Goal: Communication & Community: Answer question/provide support

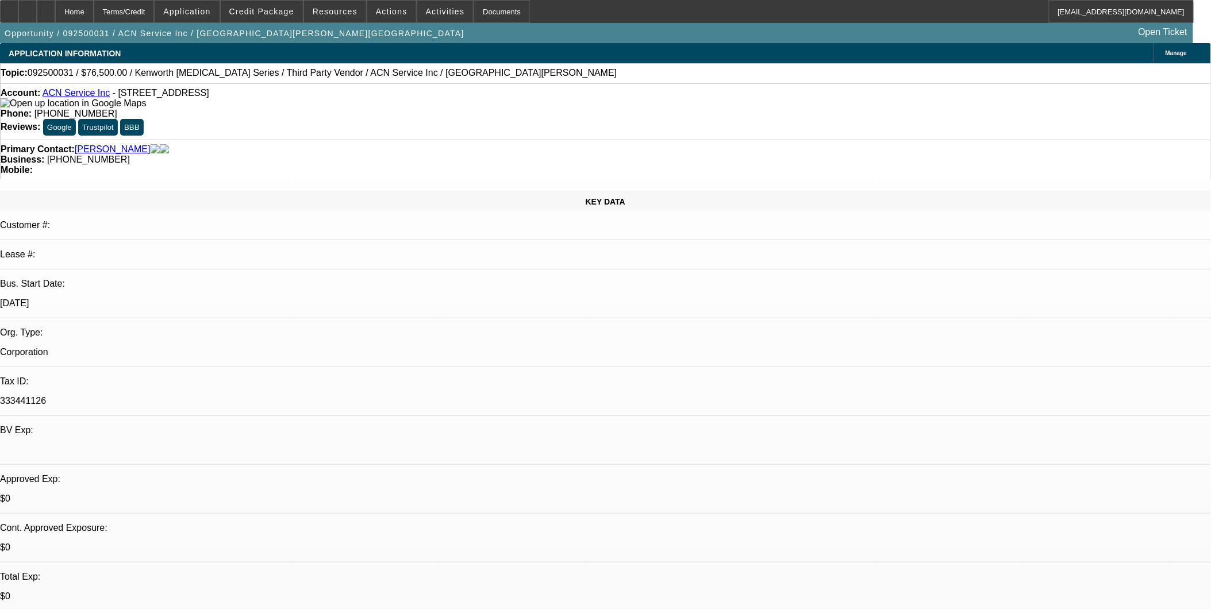
select select "0.15"
select select "2"
select select "0.1"
select select "1"
select select "2"
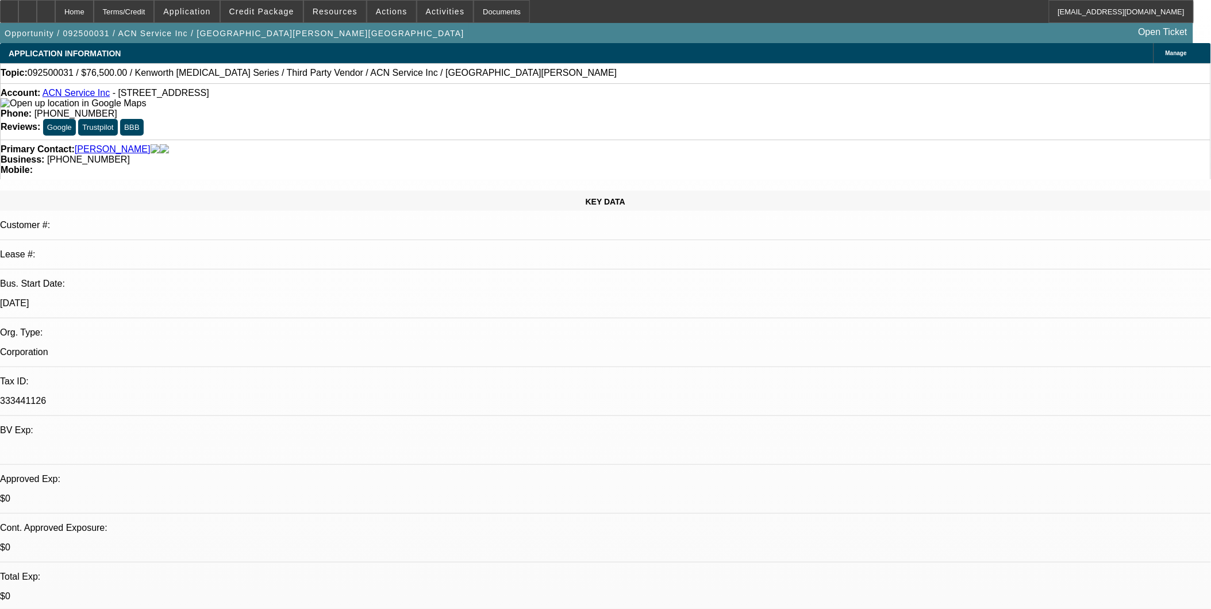
select select "4"
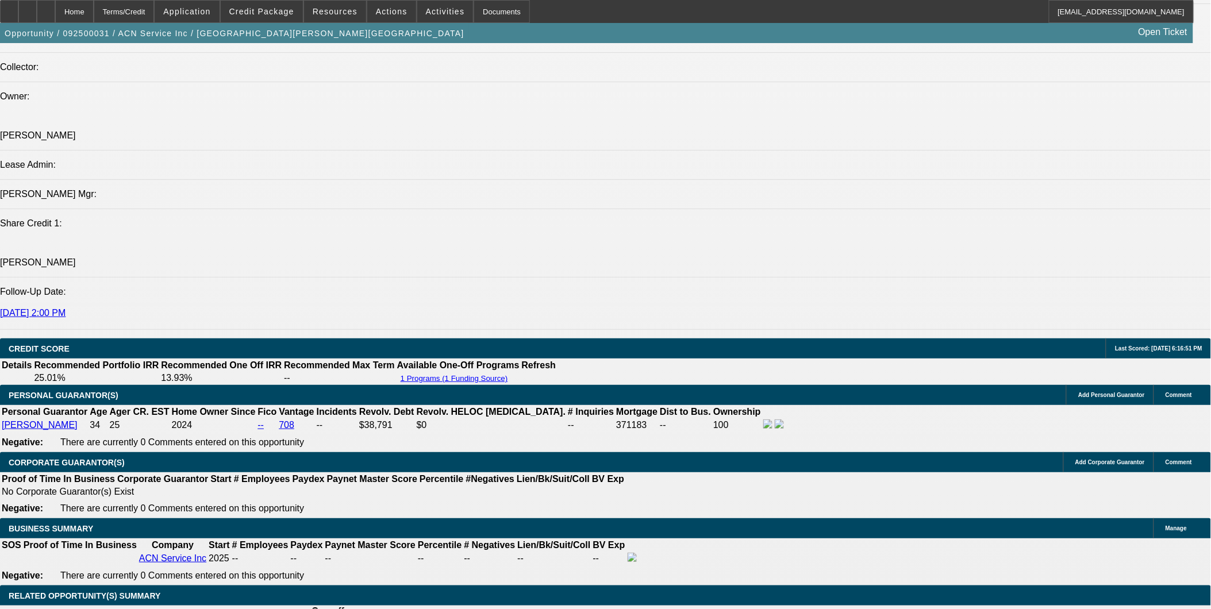
scroll to position [1596, 0]
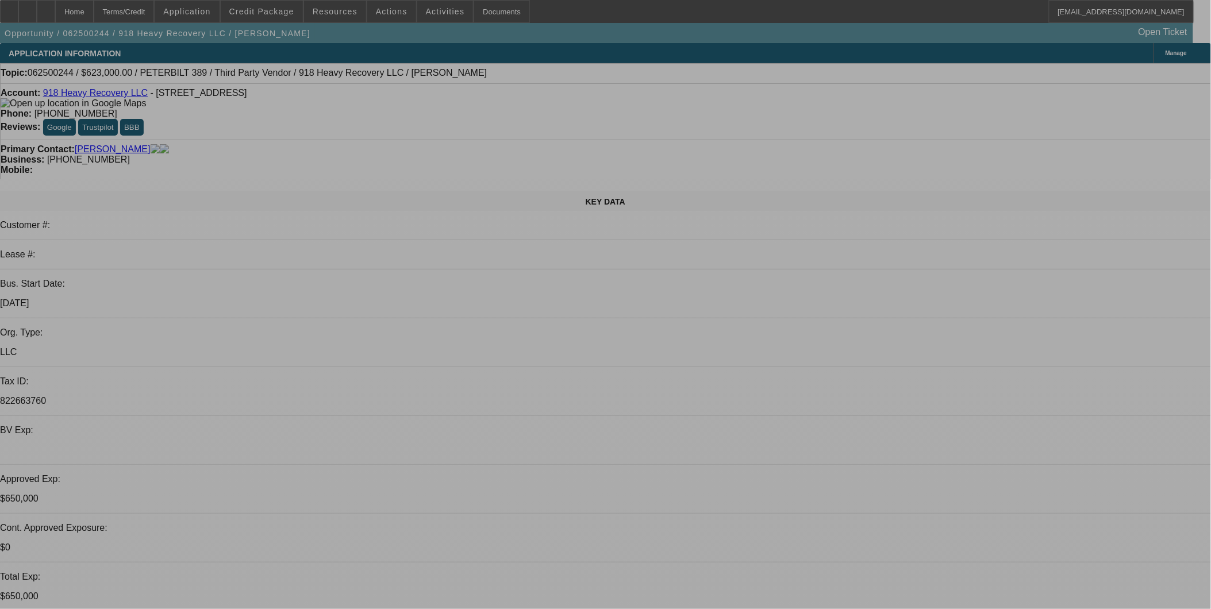
select select "0"
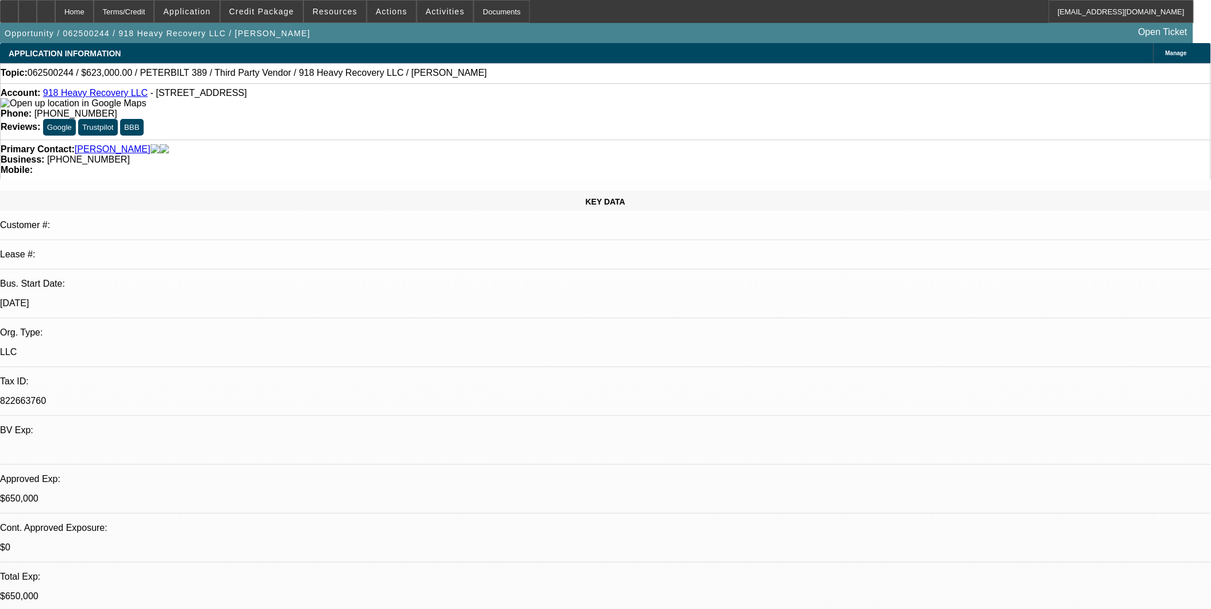
select select "2"
select select "0"
select select "2"
select select "0"
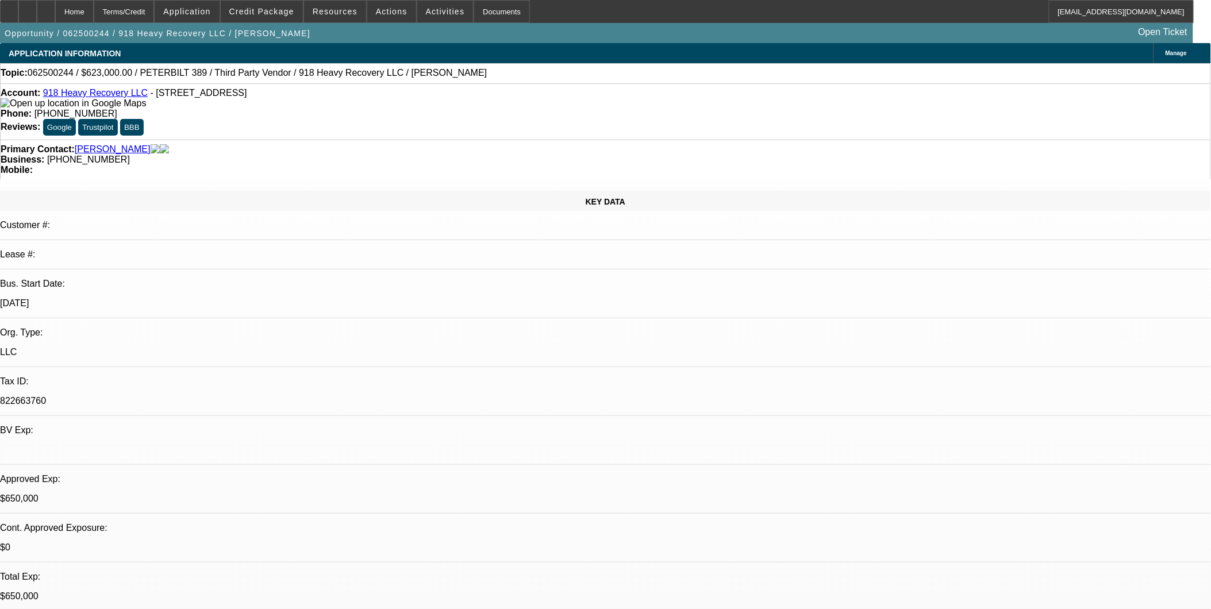
select select "0"
select select "2"
select select "0"
select select "2"
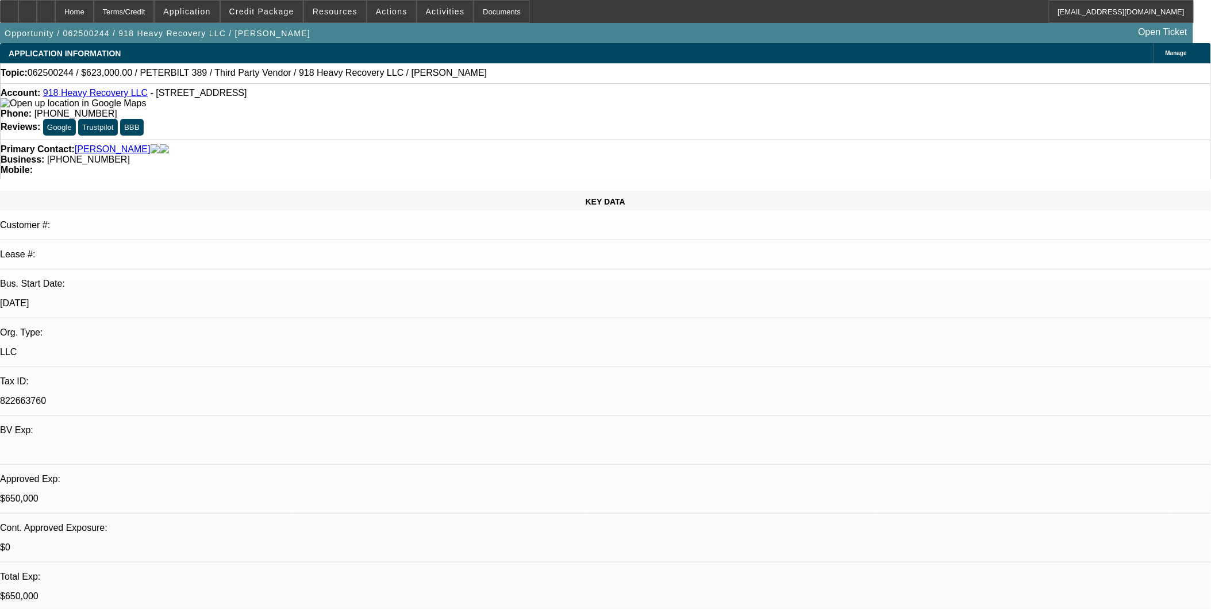
select select "0"
select select "1"
select select "2"
select select "6"
select select "1"
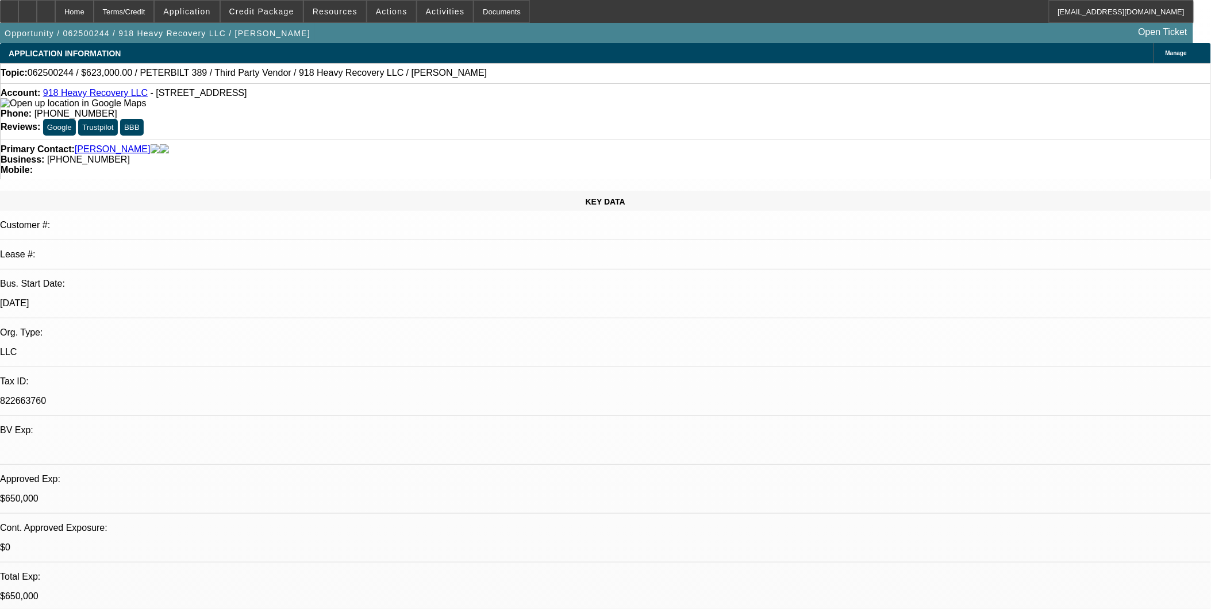
select select "2"
select select "6"
select select "1"
select select "2"
select select "6"
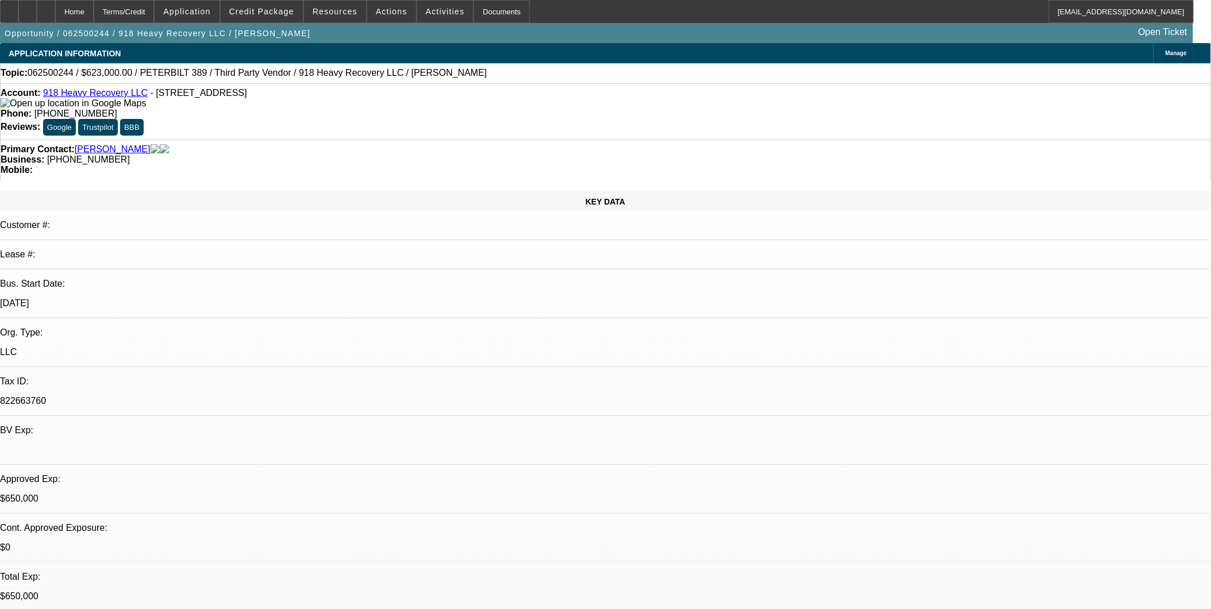
select select "1"
select select "2"
select select "6"
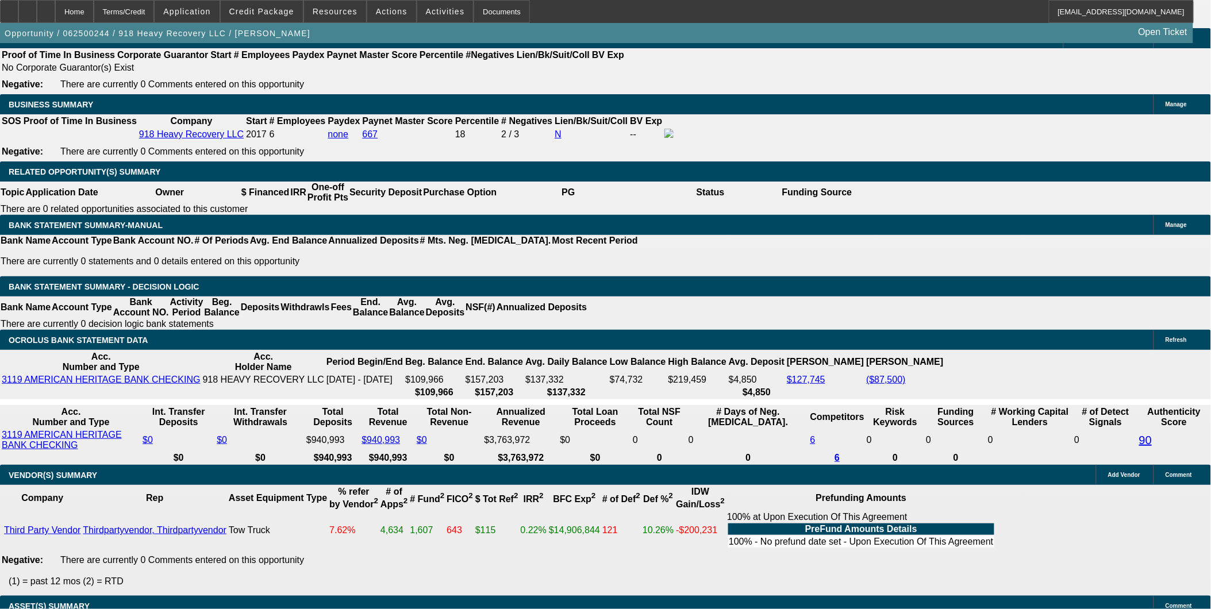
scroll to position [1788, 0]
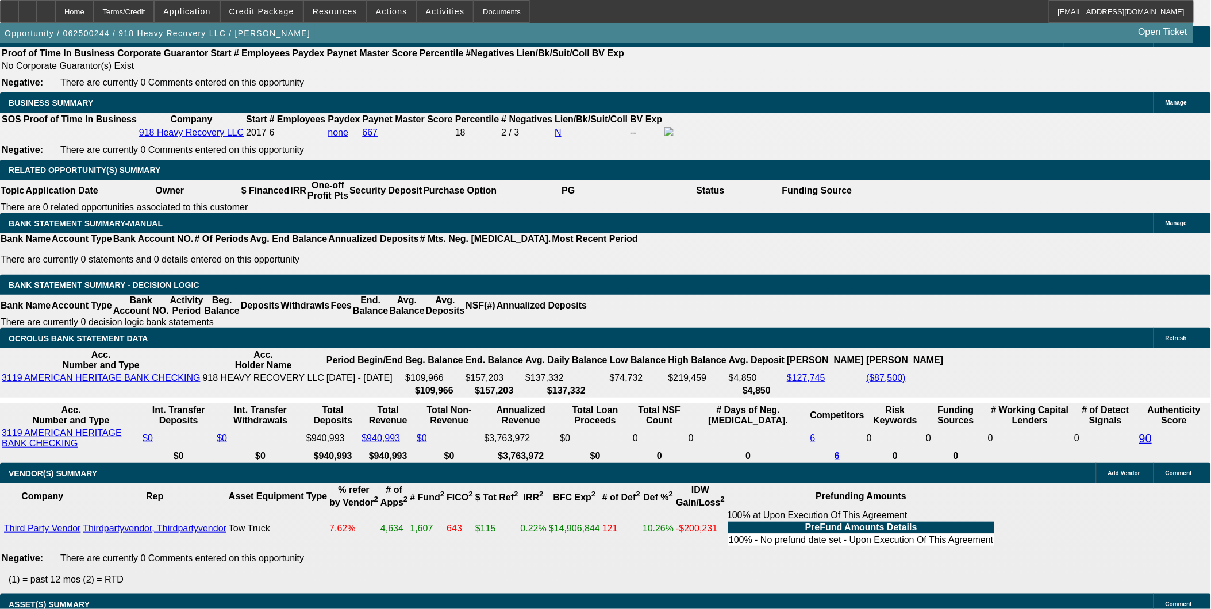
drag, startPoint x: 931, startPoint y: 544, endPoint x: 939, endPoint y: 545, distance: 8.1
click at [931, 544] on div "APPLICATION INFORMATION Manage Topic: 062500244 / $623,000.00 / PETERBILT 389 /…" at bounding box center [605, 543] width 1211 height 4575
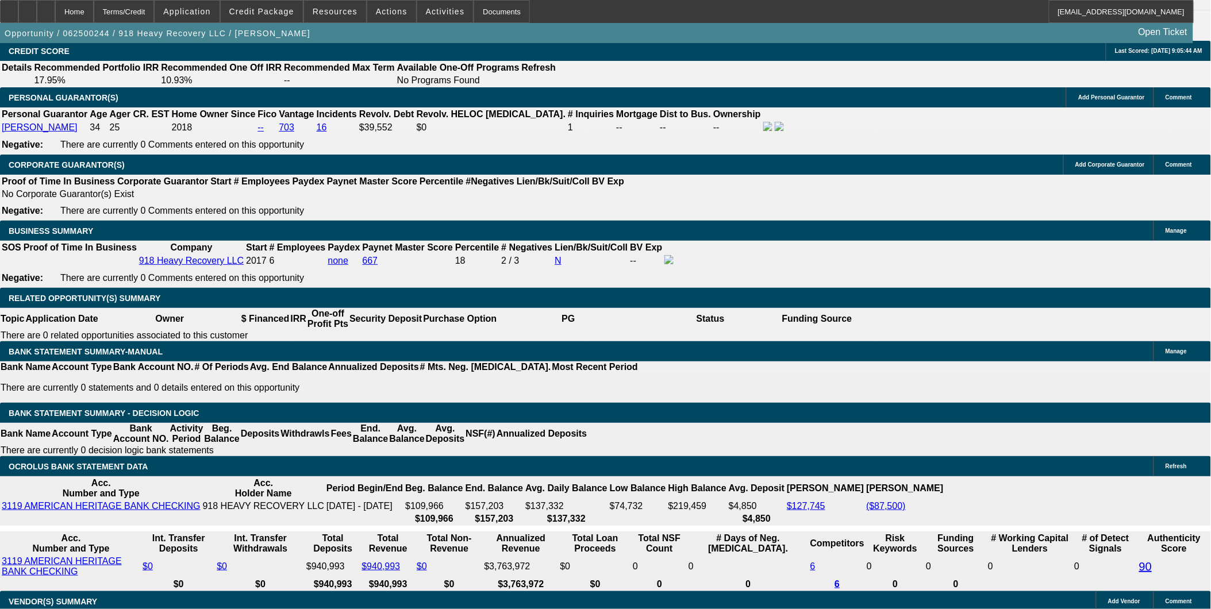
scroll to position [1724, 0]
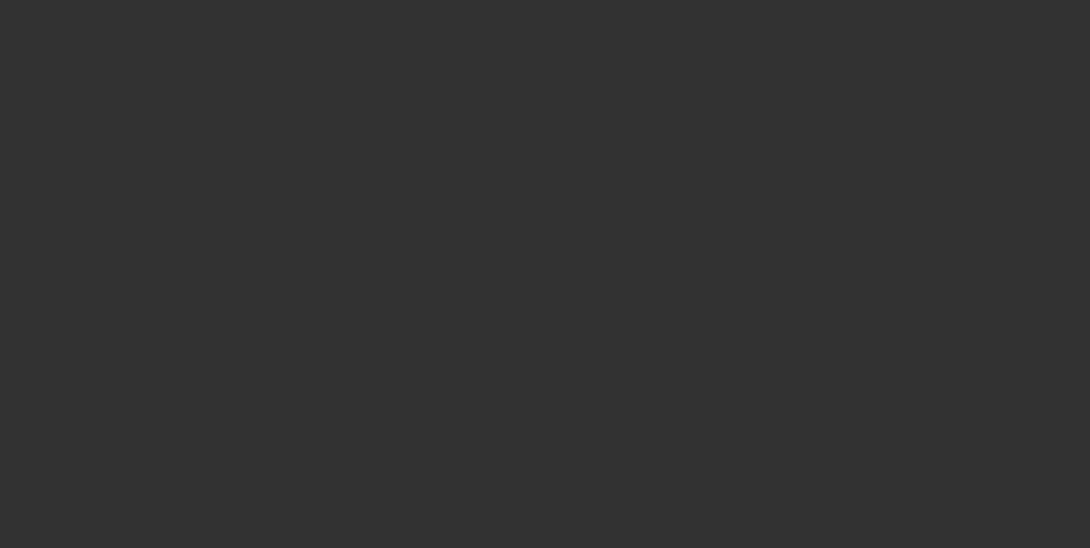
select select "0"
select select "2"
select select "0.1"
select select "0"
select select "2"
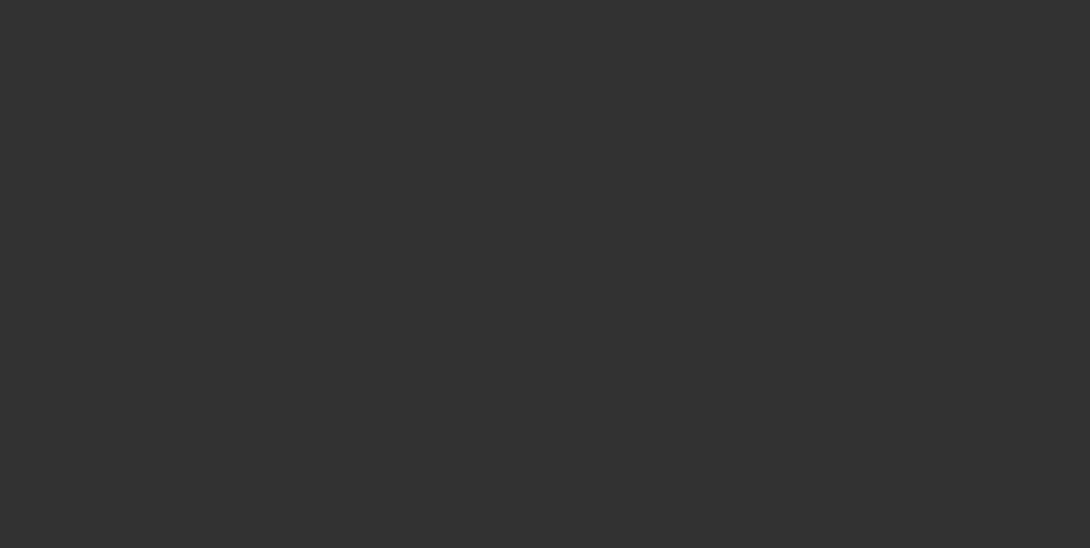
select select "0.1"
select select "0"
select select "2"
select select "0.1"
select select "0"
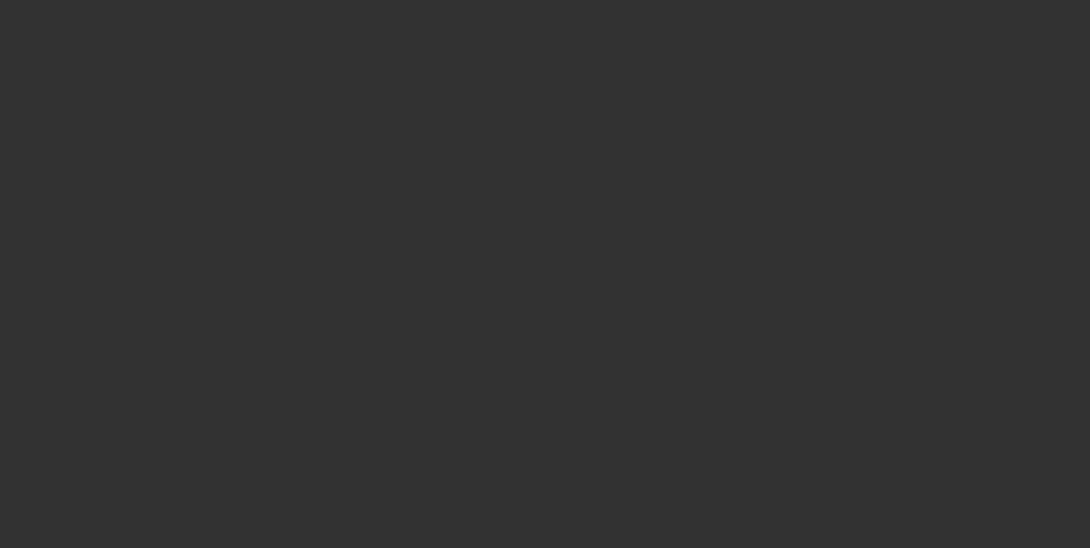
select select "2"
select select "0.1"
select select "1"
select select "2"
select select "4"
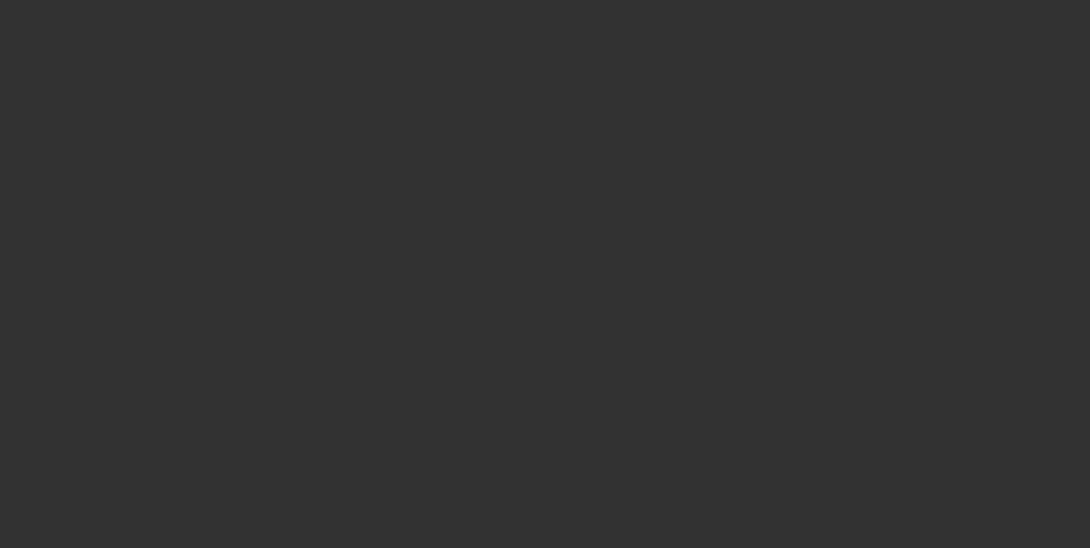
select select "1"
select select "2"
select select "4"
select select "1"
select select "2"
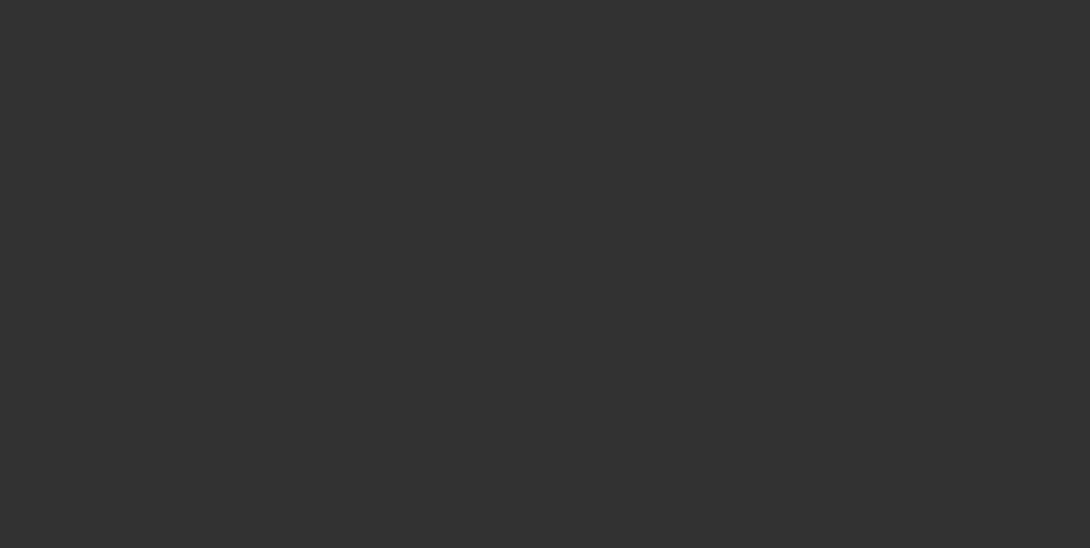
select select "4"
select select "1"
select select "2"
select select "4"
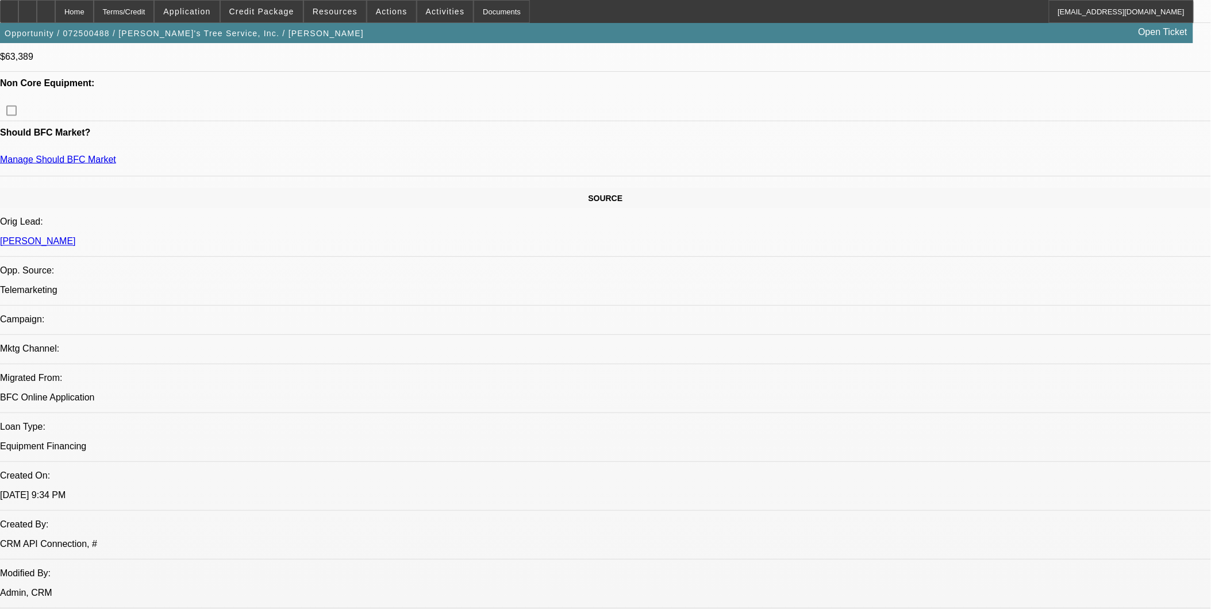
scroll to position [830, 0]
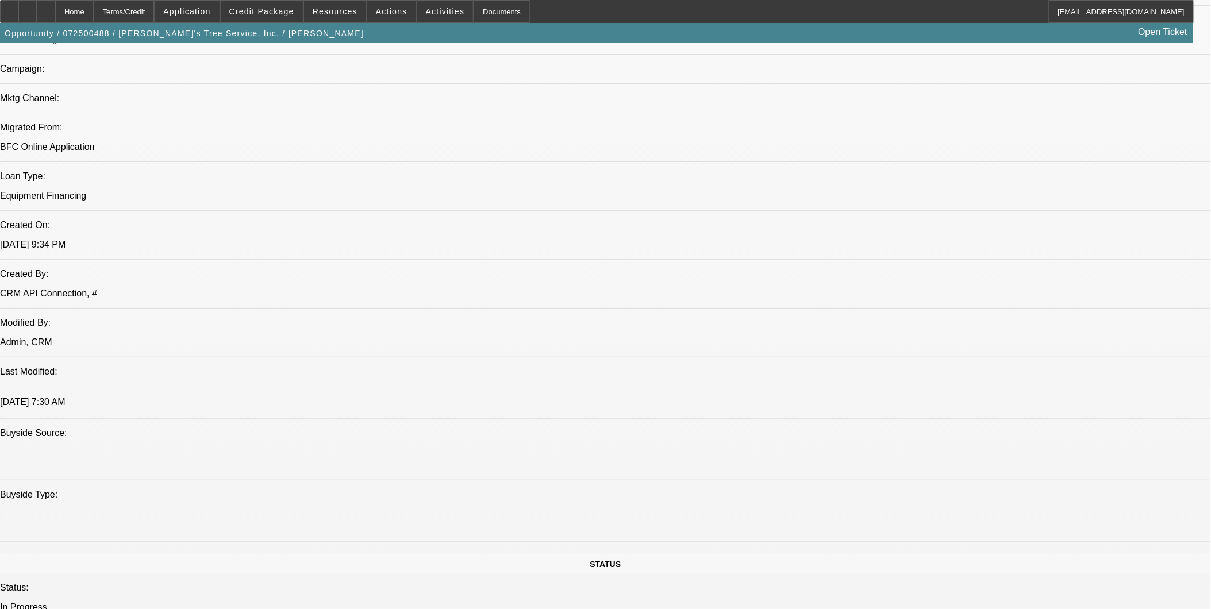
drag, startPoint x: 817, startPoint y: 381, endPoint x: 907, endPoint y: 408, distance: 93.6
copy div "9/2: The truck is getting repaired and is in the shop. The shop is waiting on p…"
drag, startPoint x: 907, startPoint y: 408, endPoint x: 893, endPoint y: 465, distance: 59.1
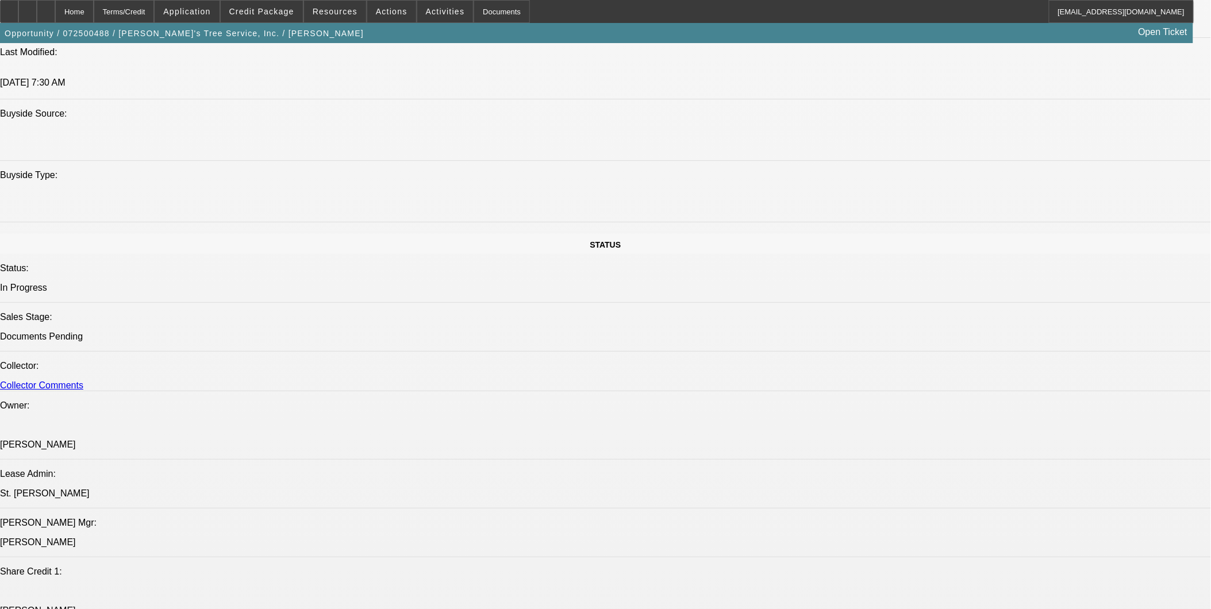
scroll to position [1404, 0]
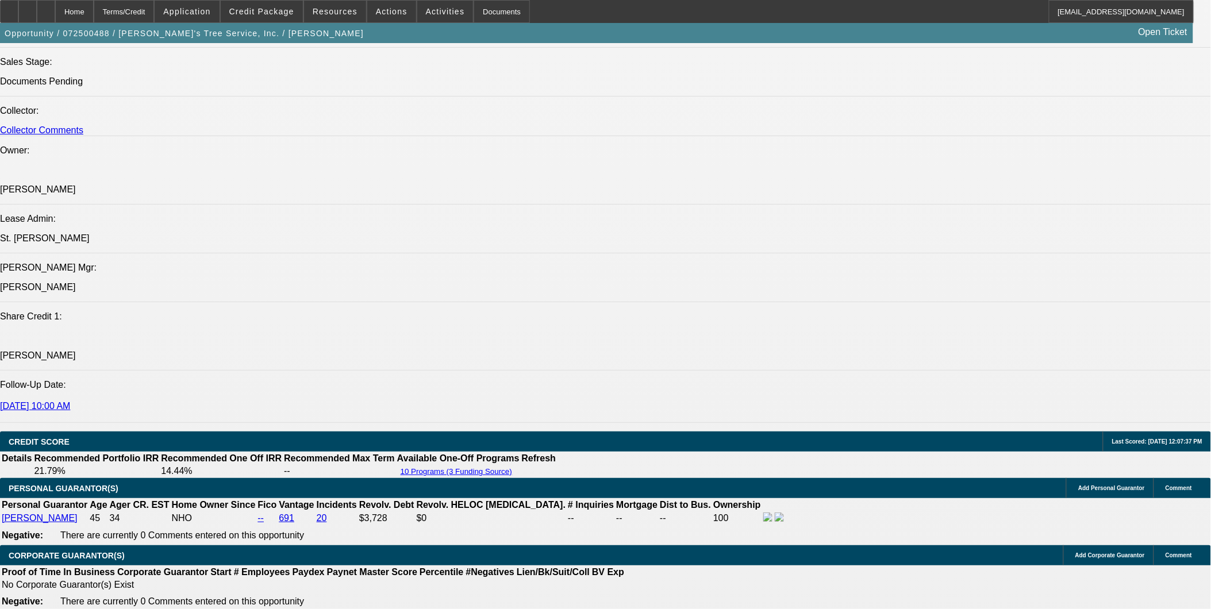
click at [55, 7] on div at bounding box center [46, 11] width 18 height 23
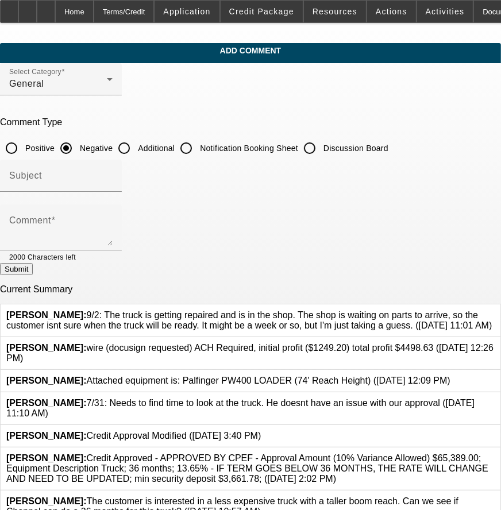
click at [136, 147] on input "Additional" at bounding box center [124, 148] width 23 height 23
radio input "true"
click at [113, 165] on div "Subject" at bounding box center [60, 176] width 103 height 32
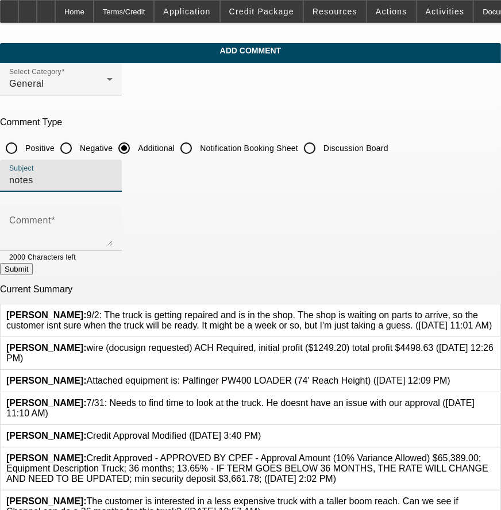
type input "notes"
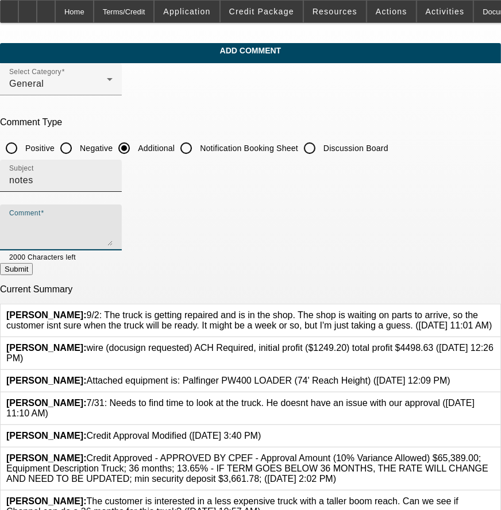
paste textarea "9/2: The truck is getting repaired and is in the shop. The shop is waiting on p…"
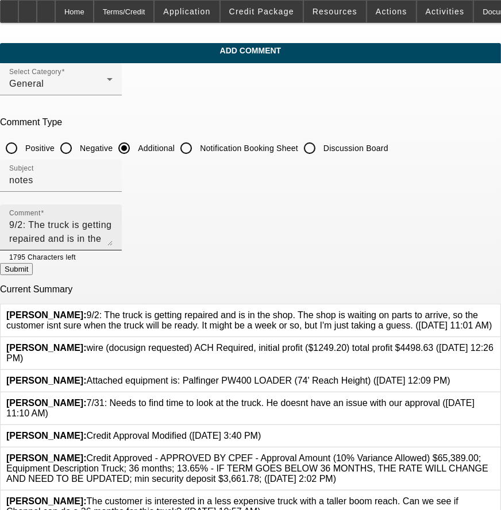
click at [52, 222] on div "Comment 9/2: The truck is getting repaired and is in the shop. The shop is wait…" at bounding box center [61, 228] width 122 height 46
click at [55, 220] on textarea "9/2: The truck is getting repaired and is in the shop. The shop is waiting on p…" at bounding box center [60, 232] width 103 height 28
type textarea "9/8: The truck might be ready by the end of this week. 9/2: The truck is gettin…"
click at [33, 263] on button "Submit" at bounding box center [16, 269] width 33 height 12
radio input "true"
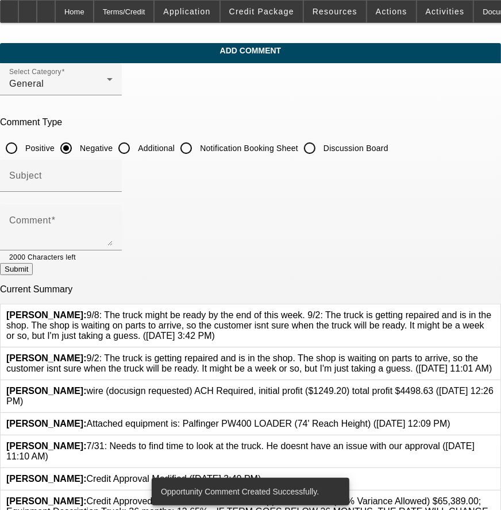
click at [495, 353] on div at bounding box center [495, 363] width 0 height 21
click at [495, 353] on icon at bounding box center [495, 353] width 0 height 0
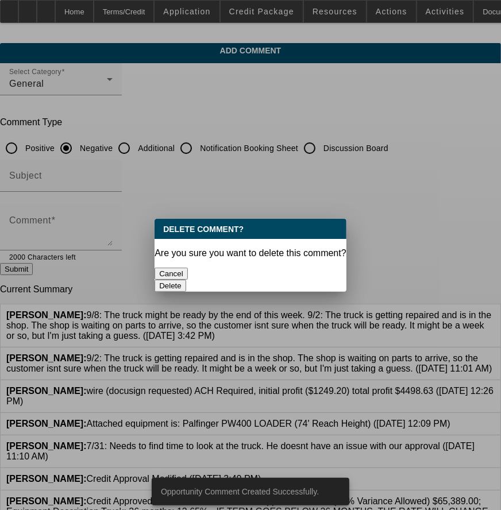
click at [186, 280] on button "Delete" at bounding box center [171, 286] width 32 height 12
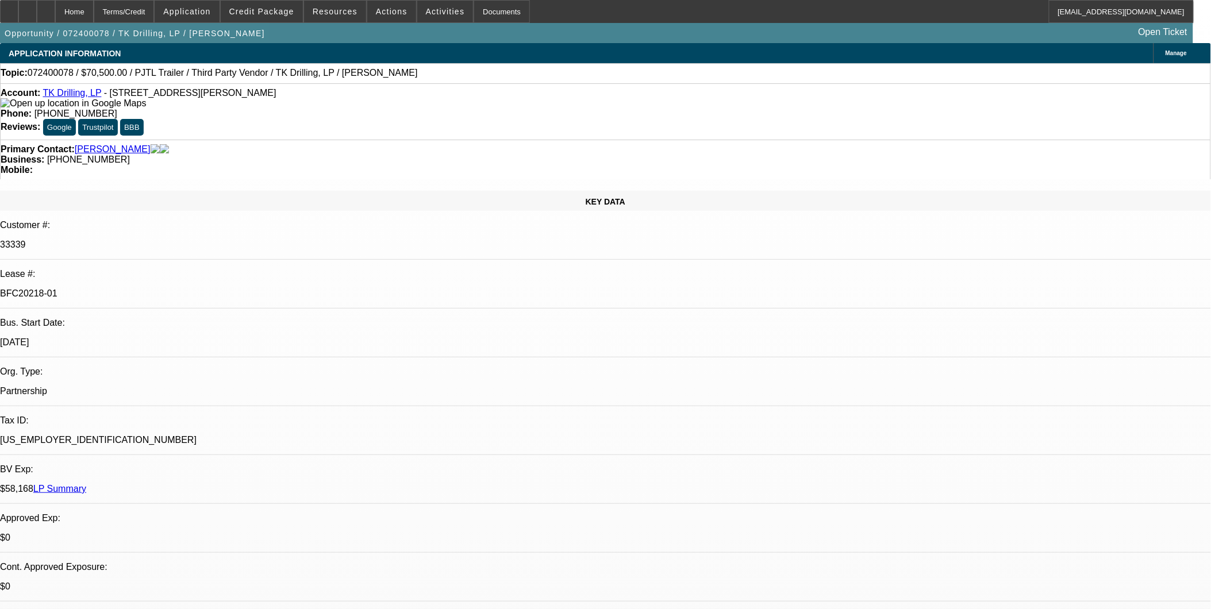
select select "0"
select select "2"
select select "0"
select select "2"
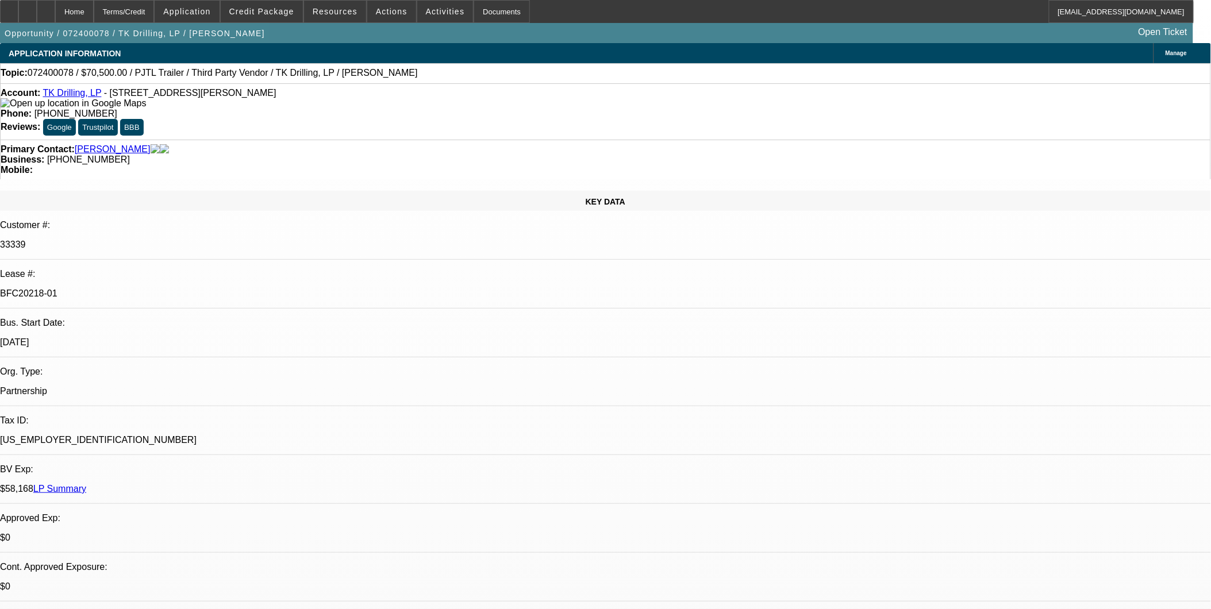
select select "0"
select select "2"
select select "0.1"
select select "0"
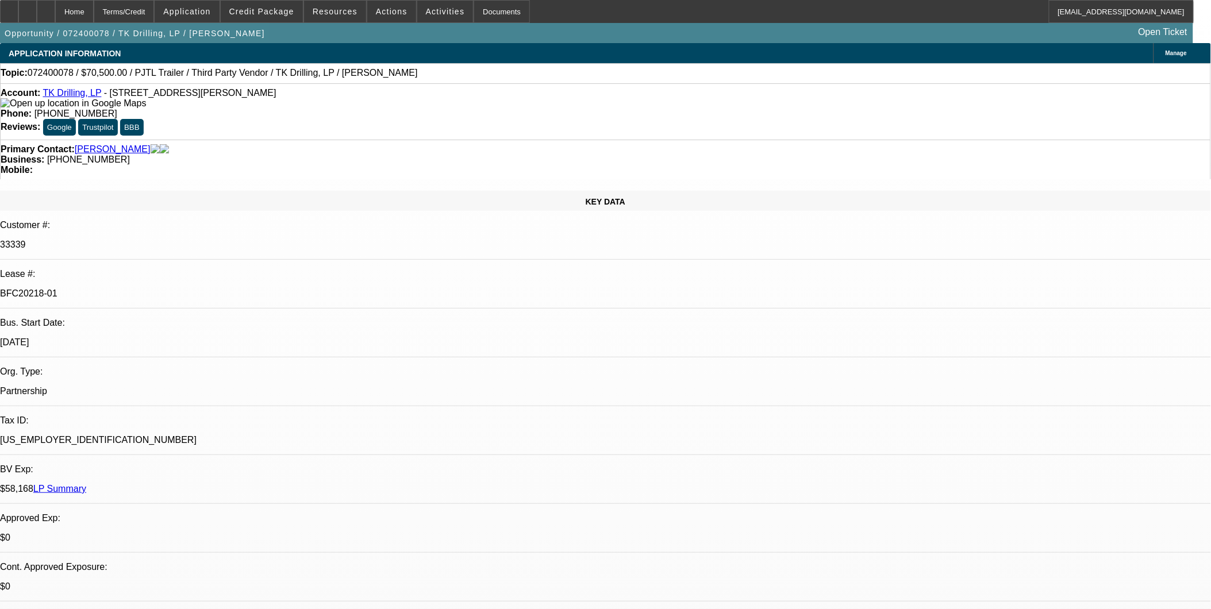
select select "2"
select select "0.1"
select select "1"
select select "2"
select select "6"
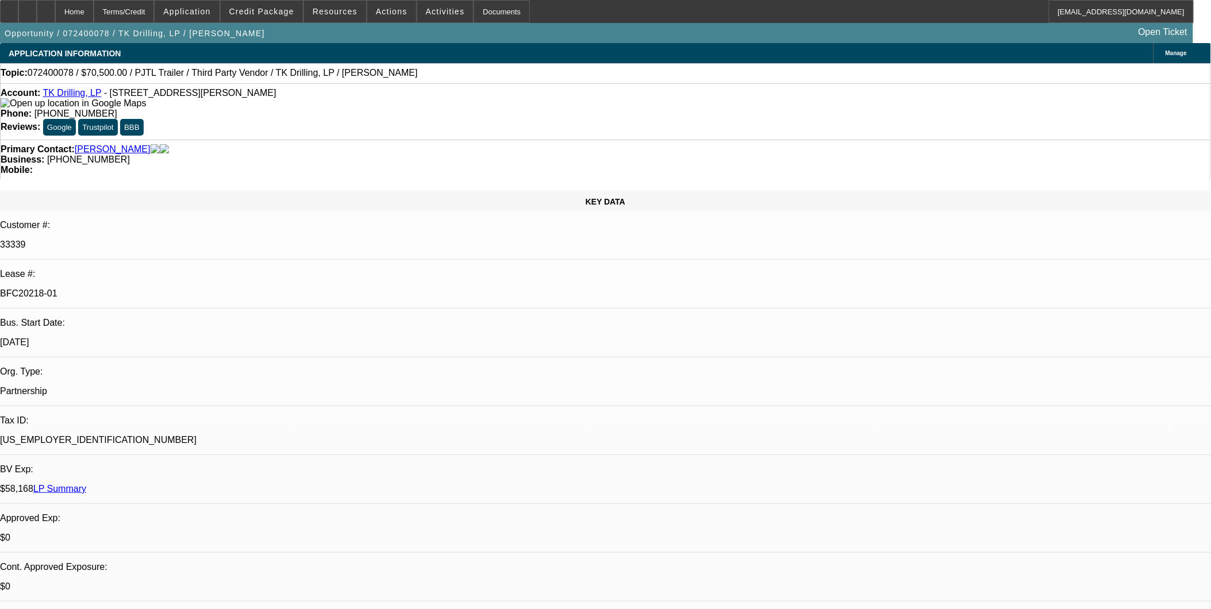
select select "1"
select select "2"
select select "6"
select select "1"
select select "2"
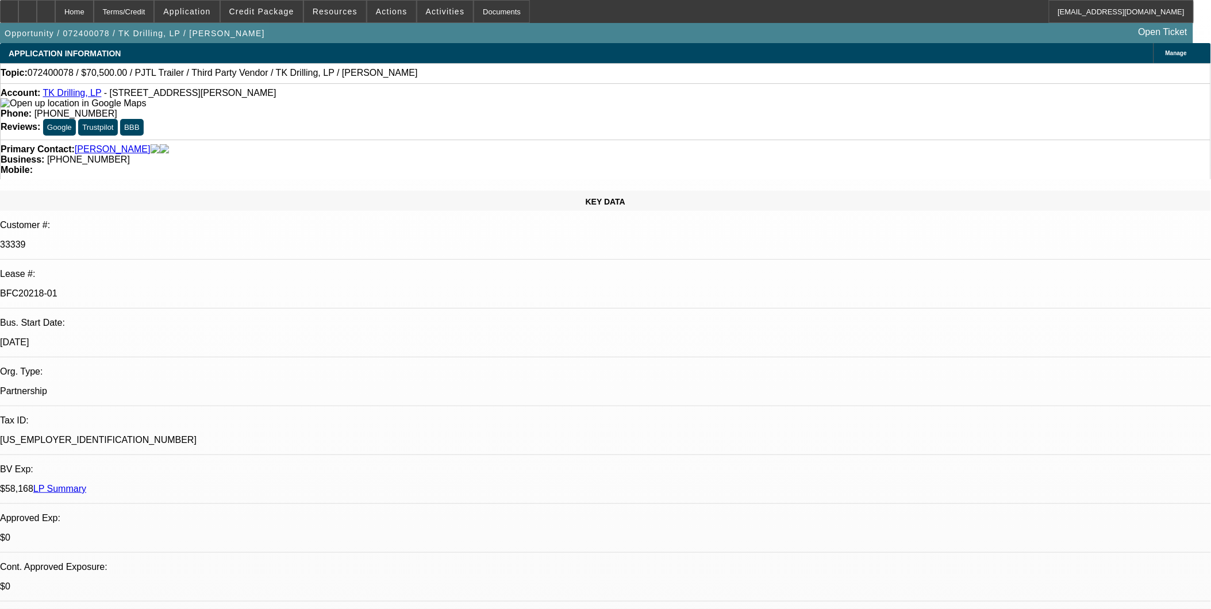
select select "4"
select select "1"
select select "2"
select select "4"
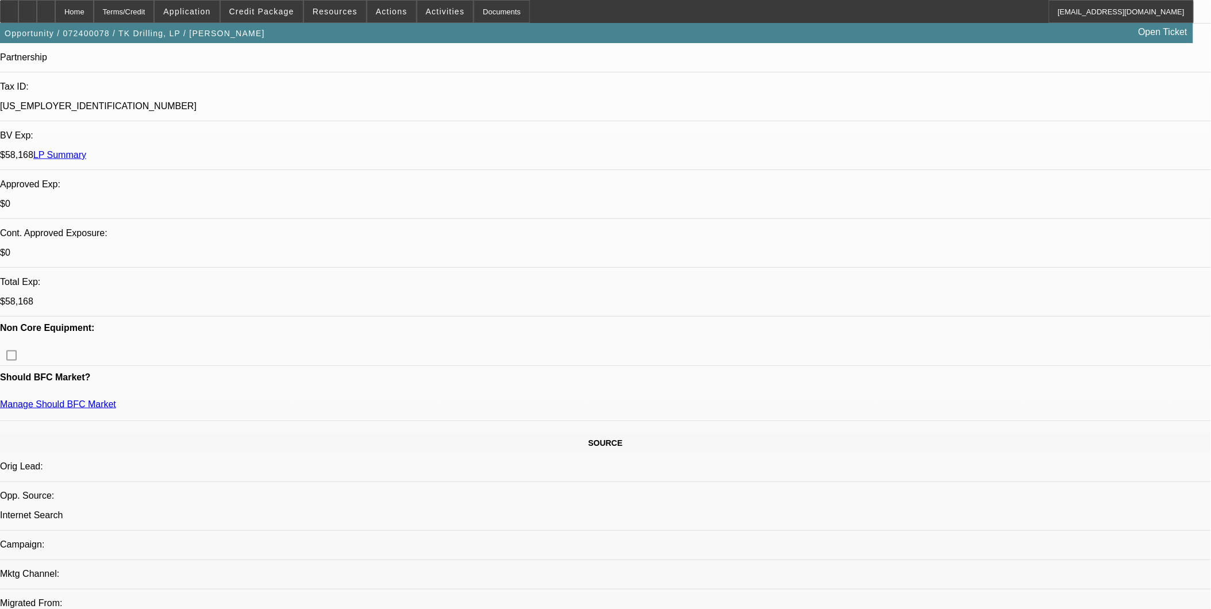
scroll to position [446, 0]
